Goal: Task Accomplishment & Management: Manage account settings

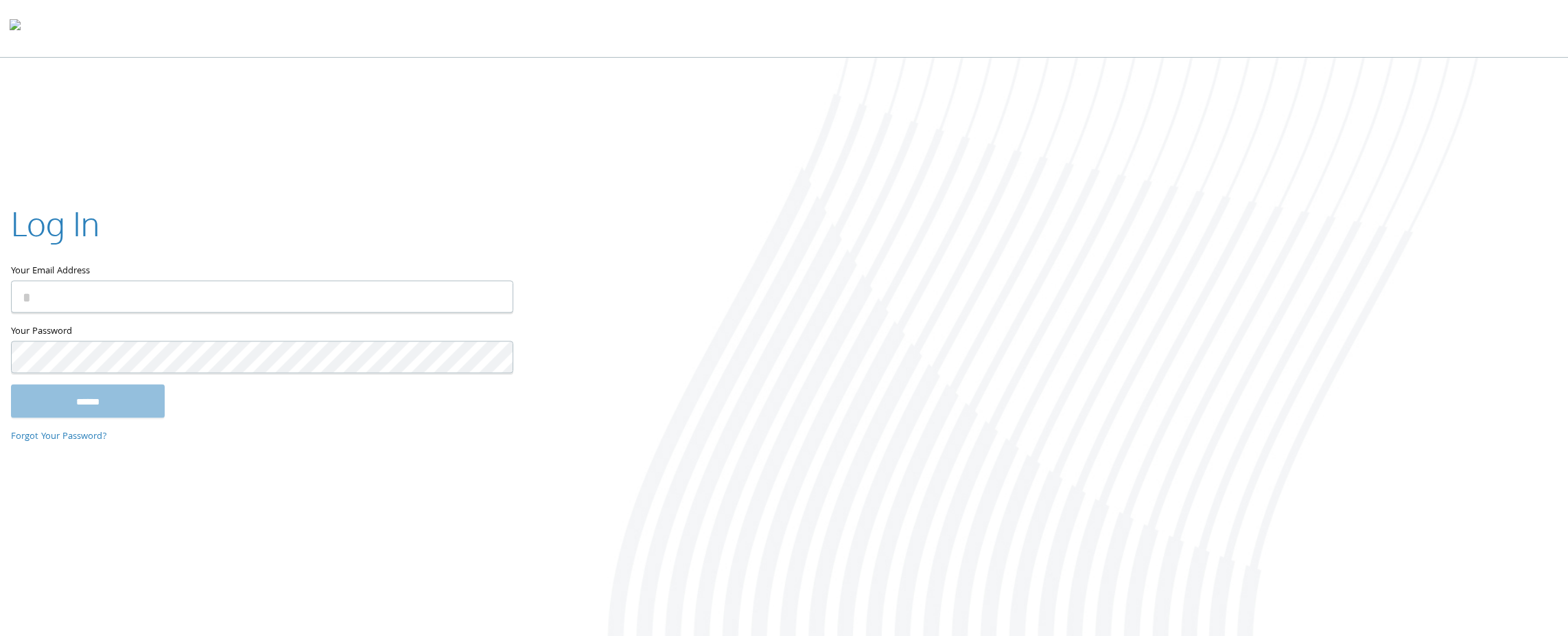
type input "**********"
click at [100, 412] on input "******" at bounding box center [88, 400] width 153 height 33
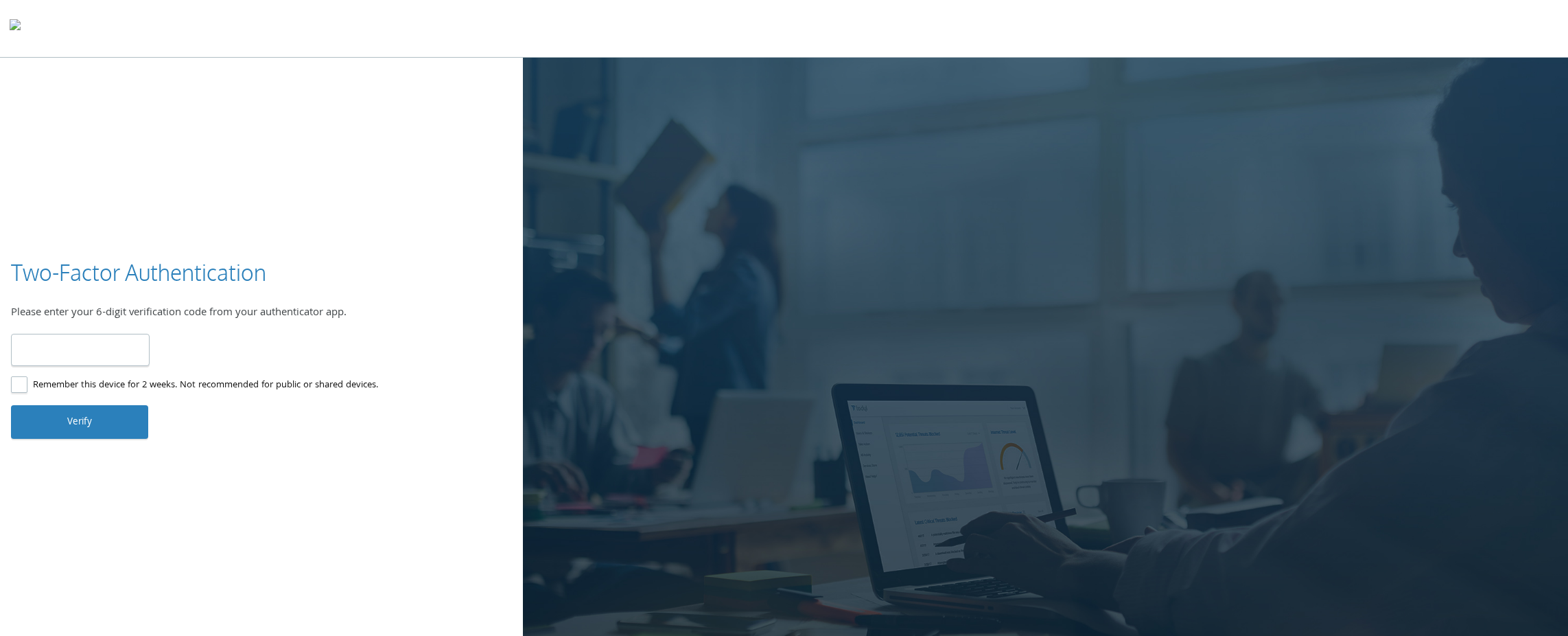
click at [85, 346] on input "number" at bounding box center [80, 350] width 138 height 33
type input "******"
